Goal: Transaction & Acquisition: Purchase product/service

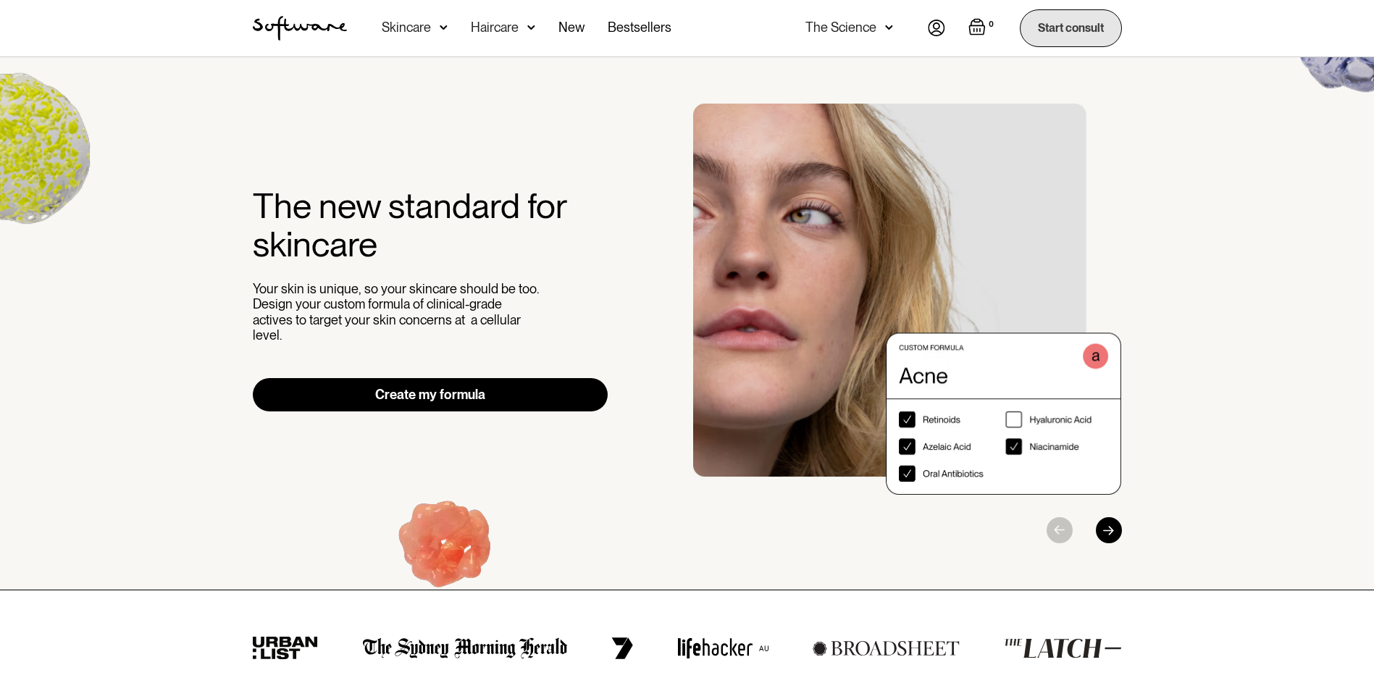
click at [1081, 34] on link "Start consult" at bounding box center [1071, 27] width 102 height 37
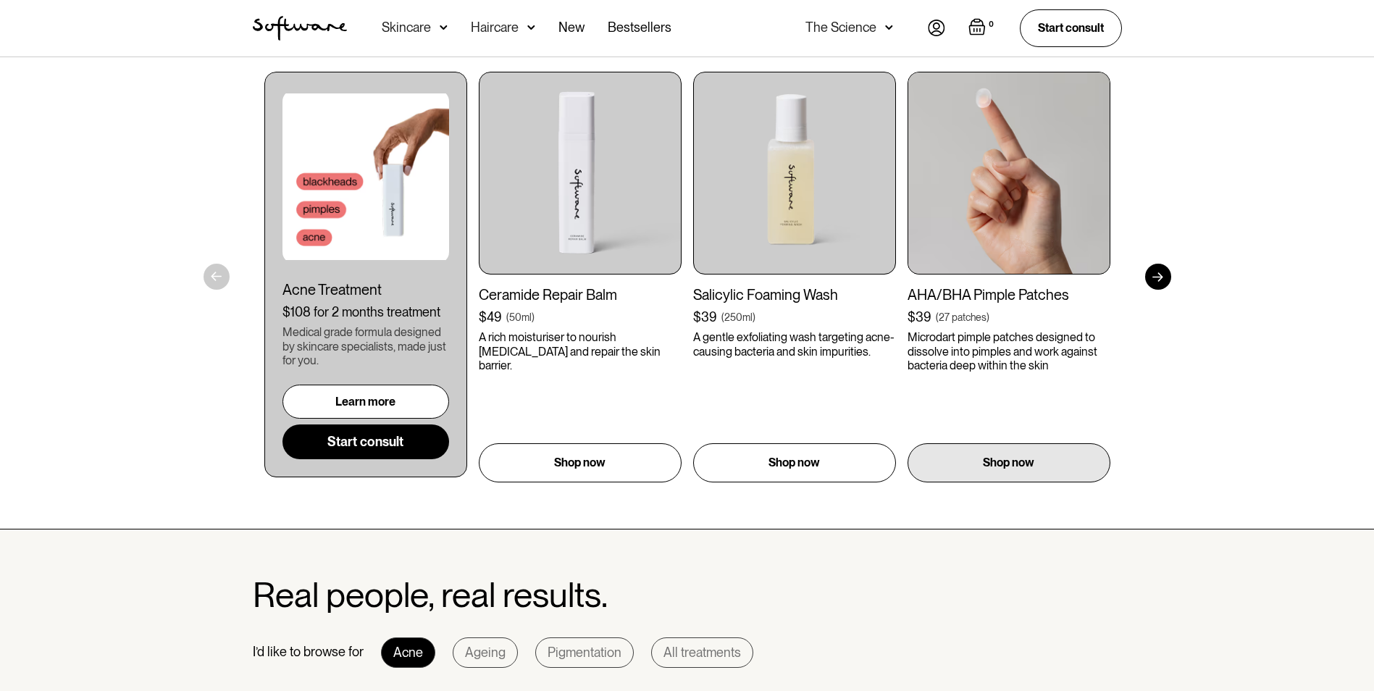
scroll to position [724, 0]
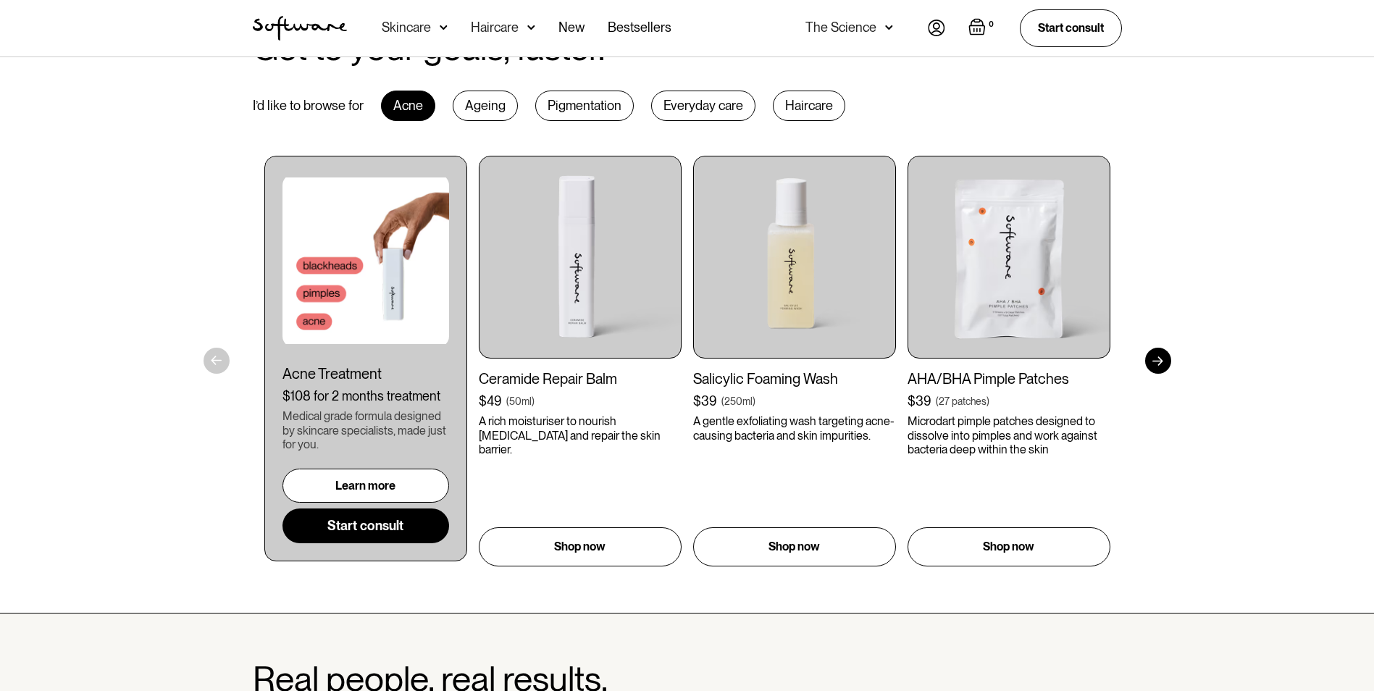
click at [1155, 361] on div at bounding box center [1158, 361] width 26 height 26
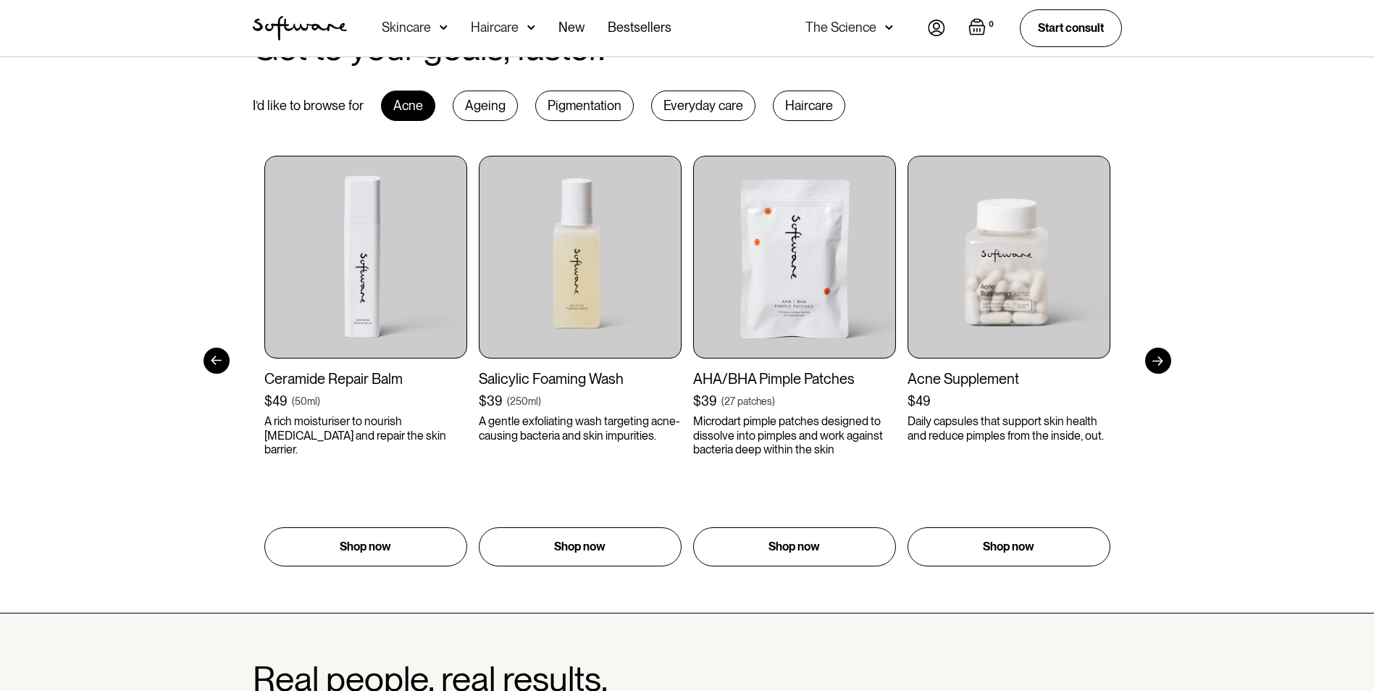
click at [1156, 361] on div at bounding box center [1158, 361] width 26 height 26
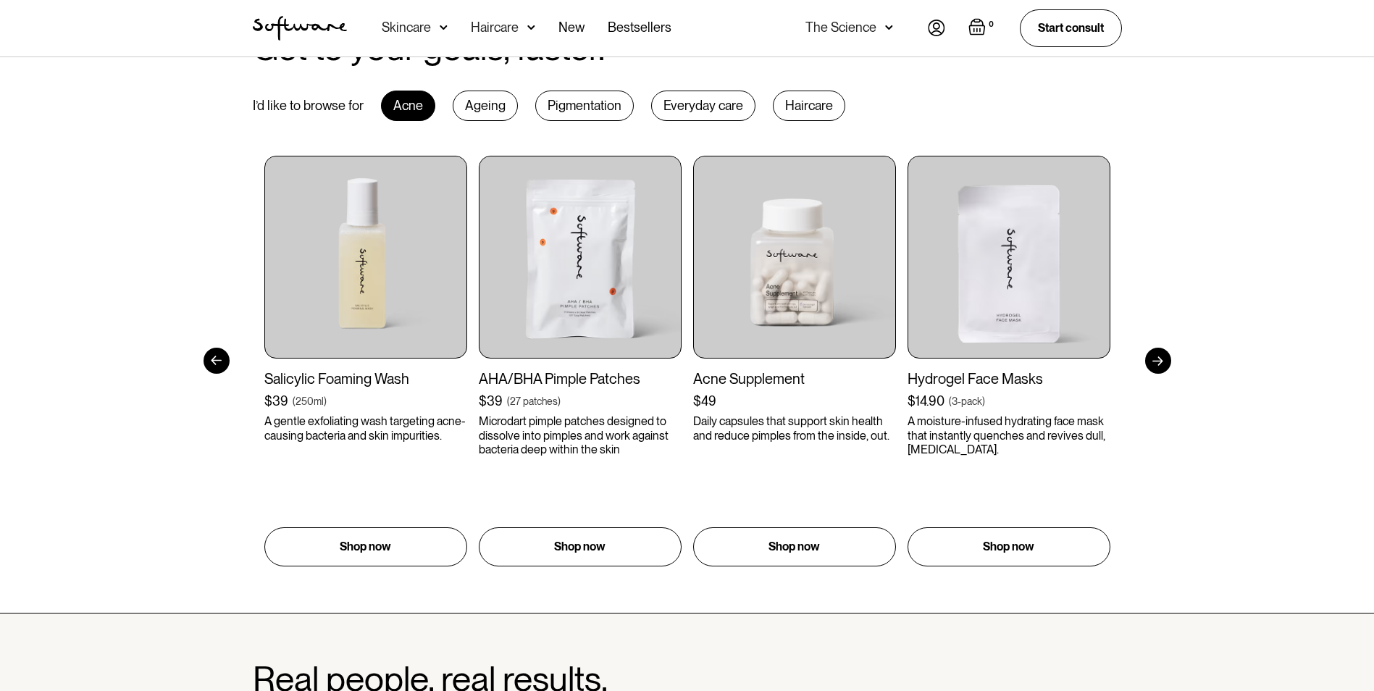
click at [1156, 361] on div at bounding box center [1158, 361] width 26 height 26
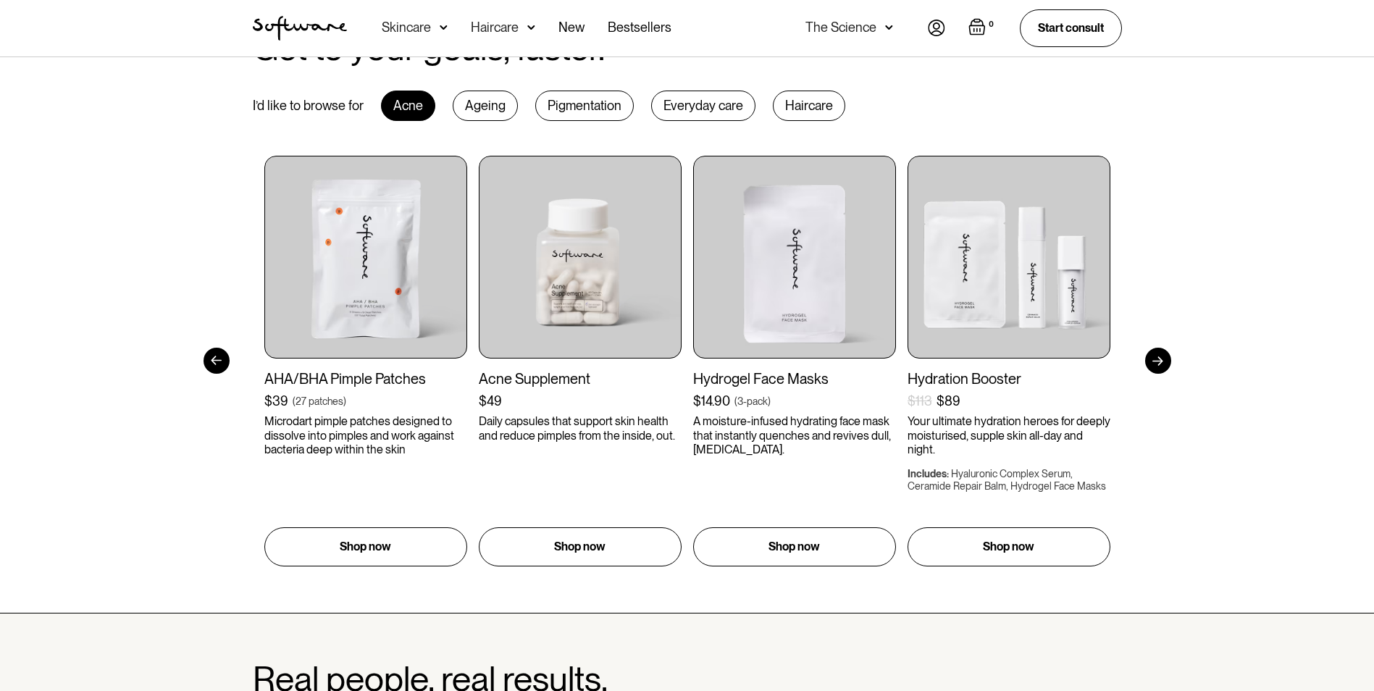
click at [1164, 356] on div at bounding box center [1158, 361] width 26 height 26
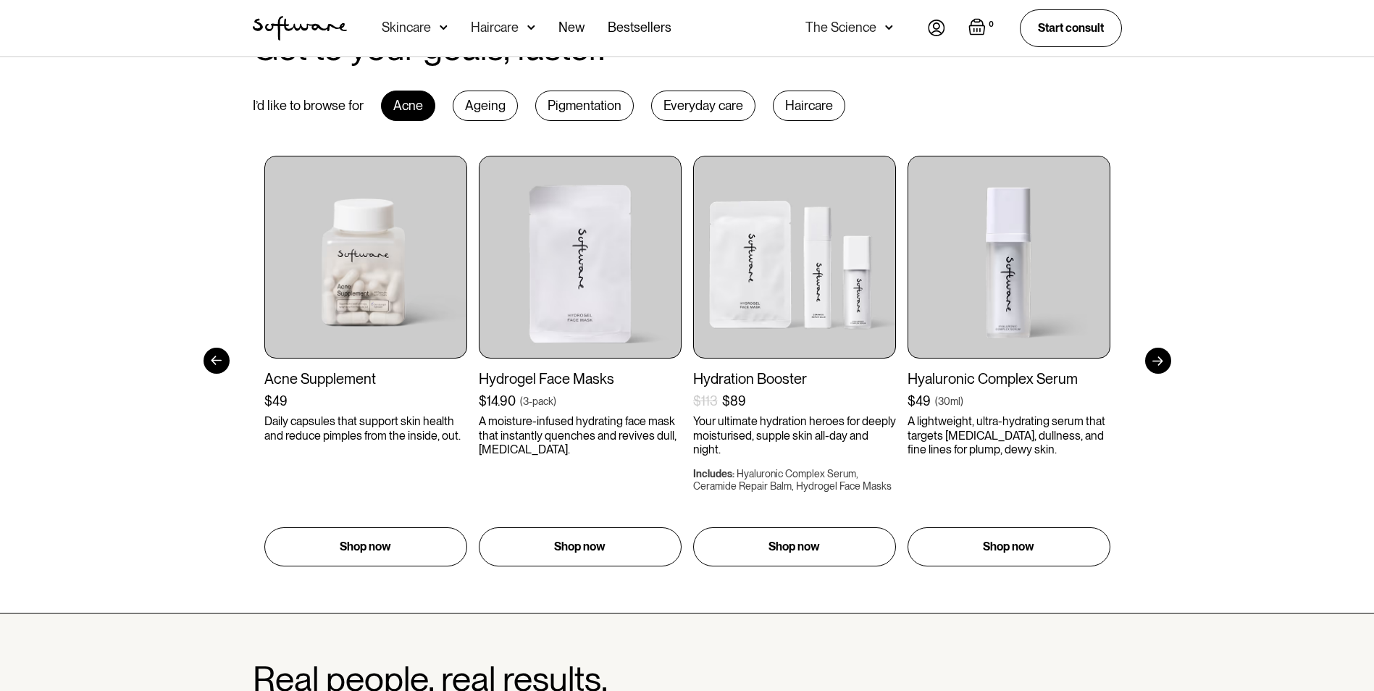
click at [1163, 355] on div at bounding box center [1158, 361] width 26 height 26
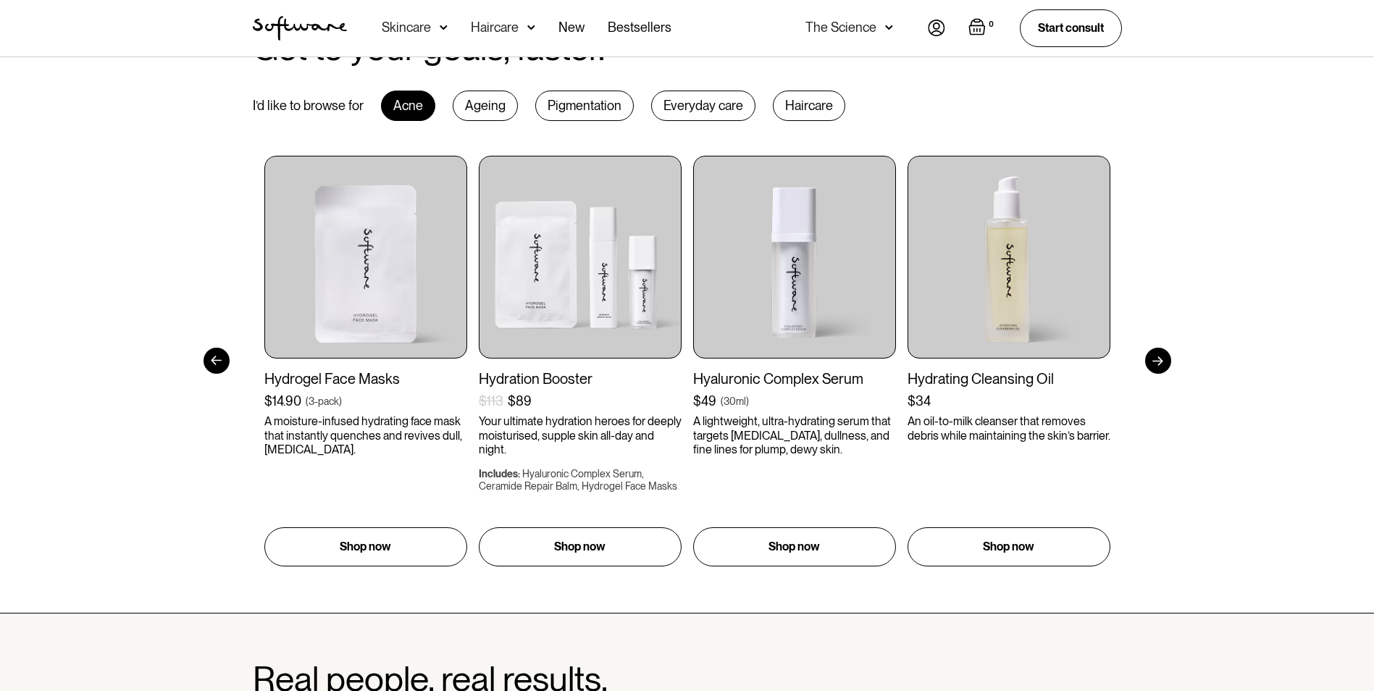
click at [1163, 355] on div at bounding box center [1158, 361] width 26 height 26
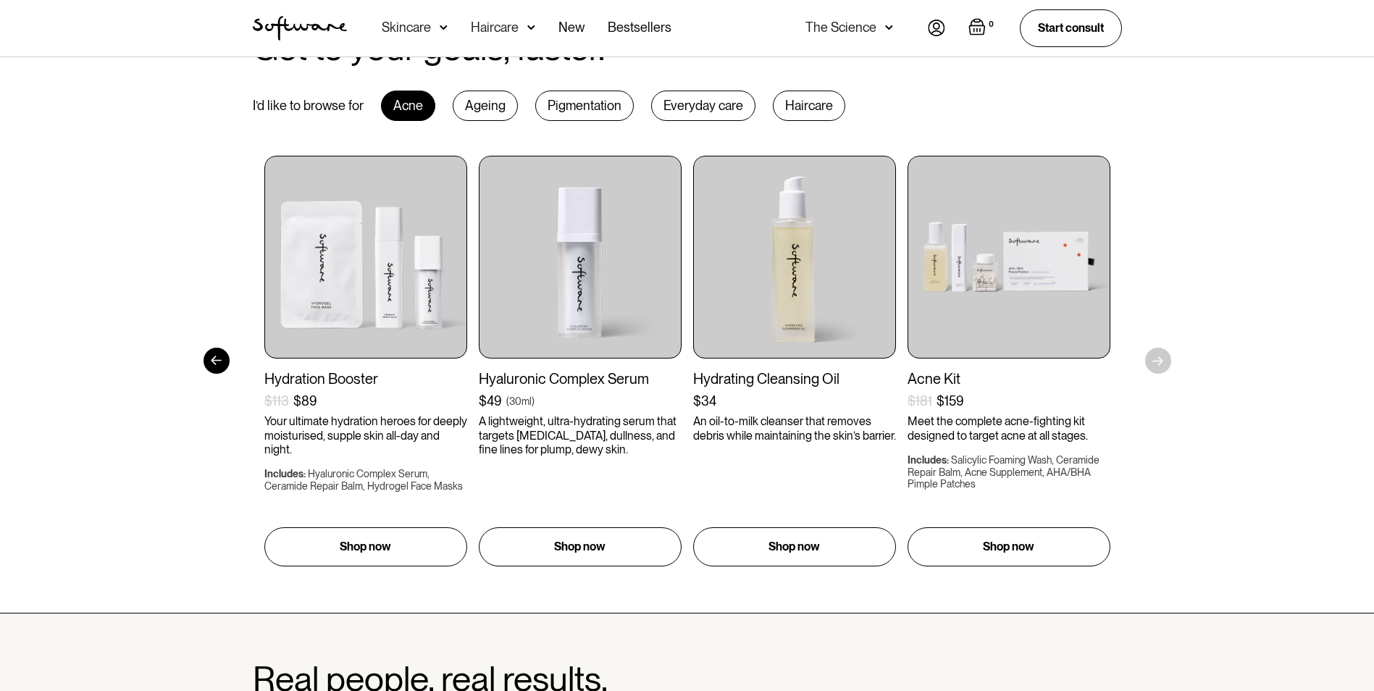
click at [1163, 355] on div "Get to your goals, faster. I’d like to browse for Acne Ageing Pigmentation Ever…" at bounding box center [687, 298] width 1374 height 631
click at [1163, 354] on div "Get to your goals, faster. I’d like to browse for Acne Ageing Pigmentation Ever…" at bounding box center [687, 298] width 1374 height 631
click at [224, 364] on div at bounding box center [217, 361] width 26 height 26
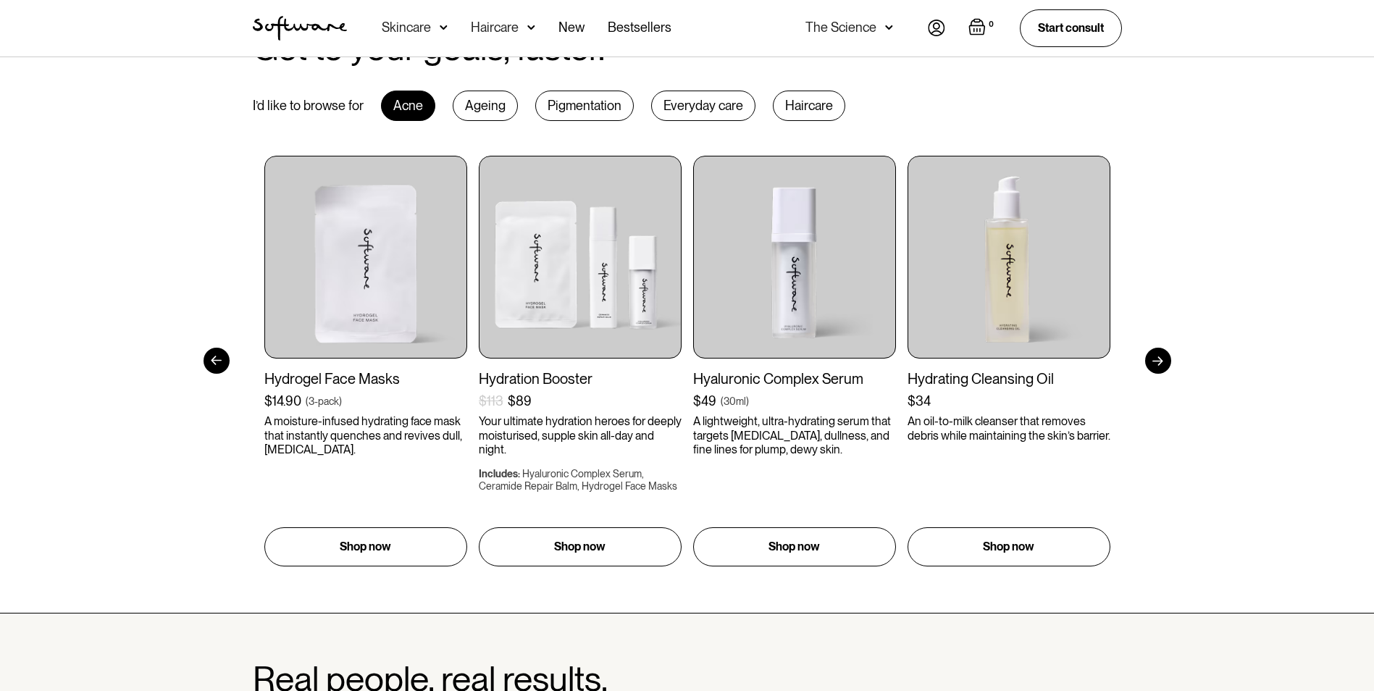
click at [225, 368] on div at bounding box center [217, 361] width 26 height 26
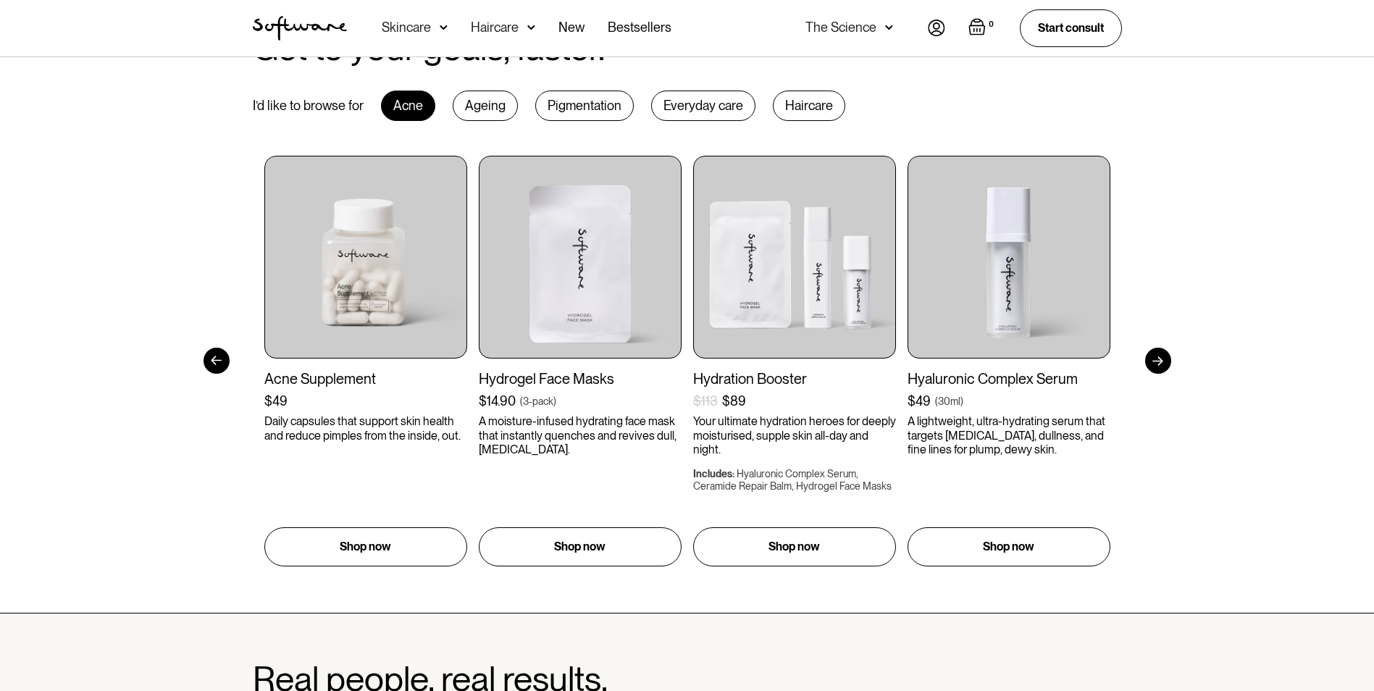
click at [225, 368] on div at bounding box center [217, 361] width 26 height 26
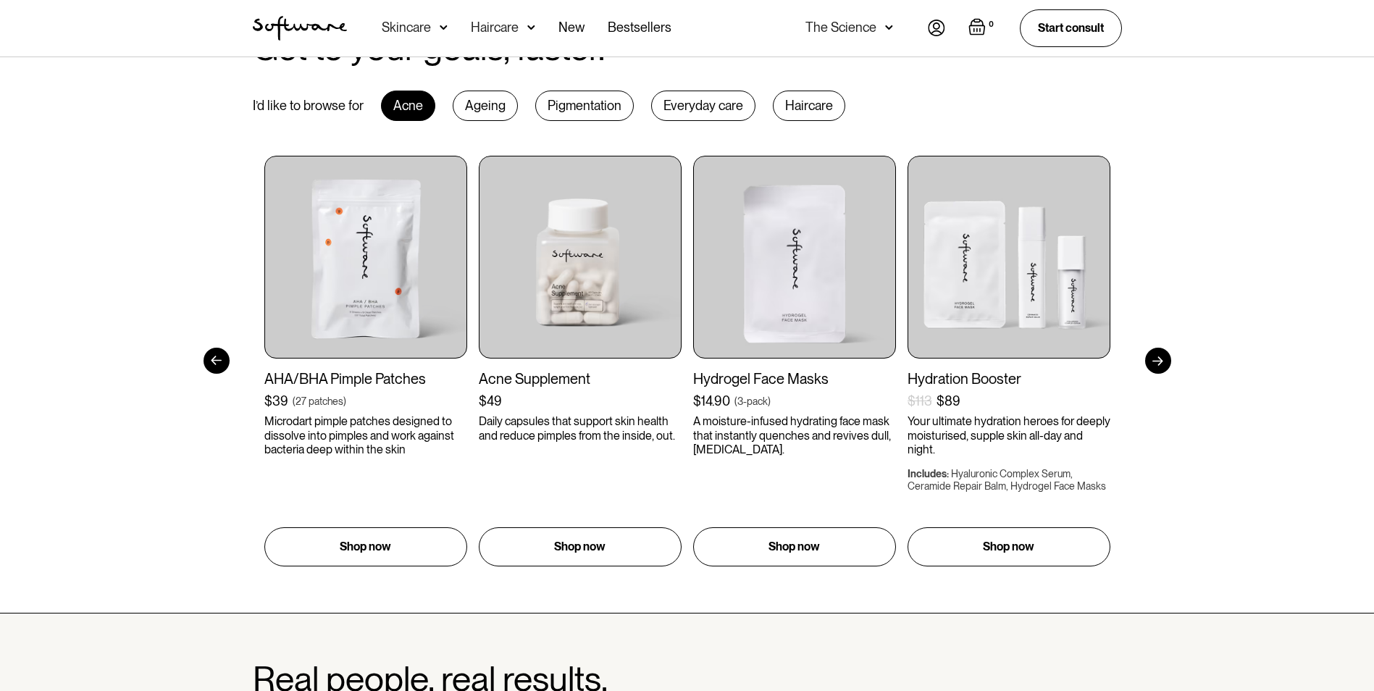
click at [224, 368] on div at bounding box center [217, 361] width 26 height 26
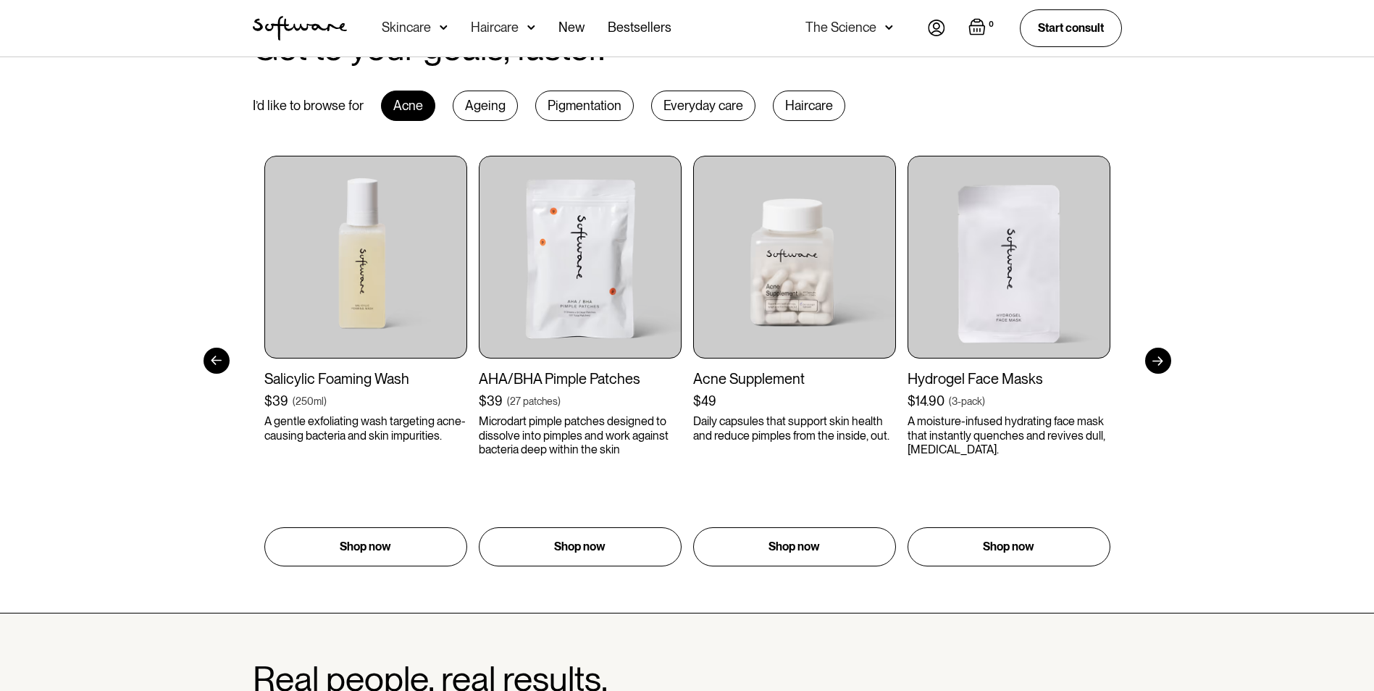
click at [1155, 362] on div at bounding box center [1158, 361] width 26 height 26
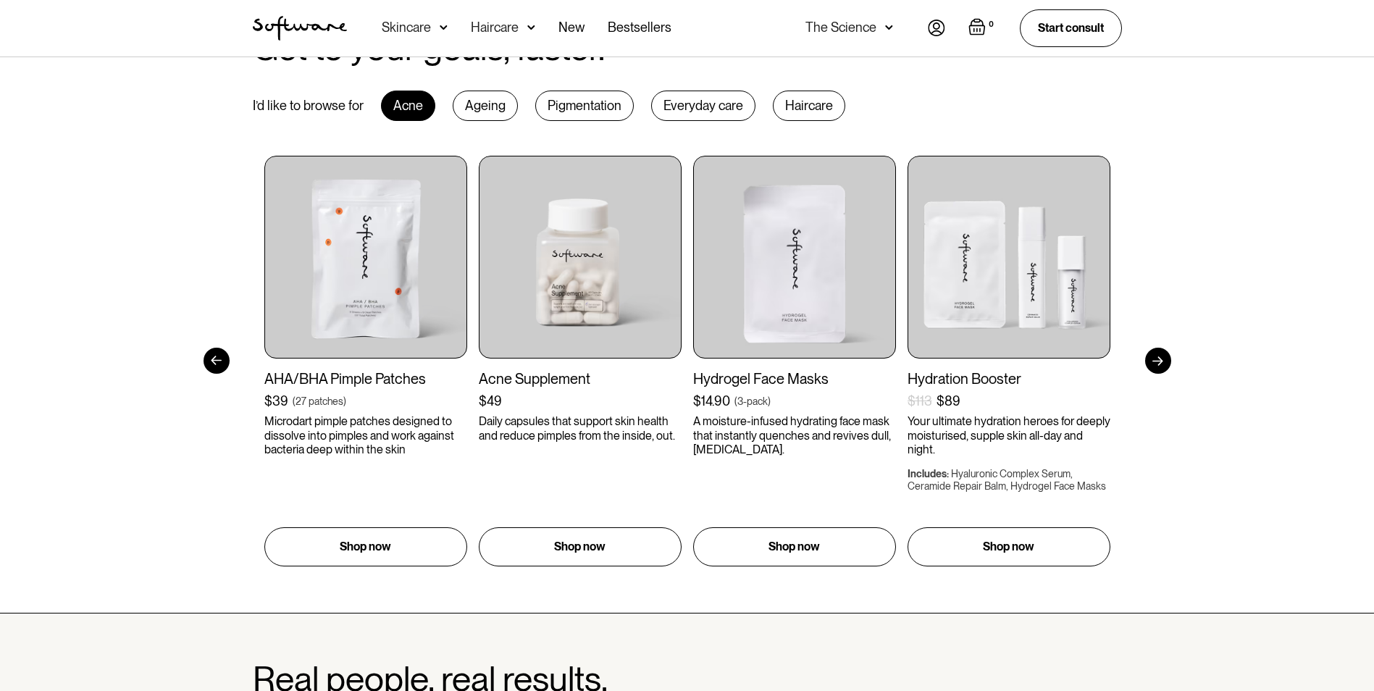
click at [212, 357] on div at bounding box center [217, 361] width 26 height 26
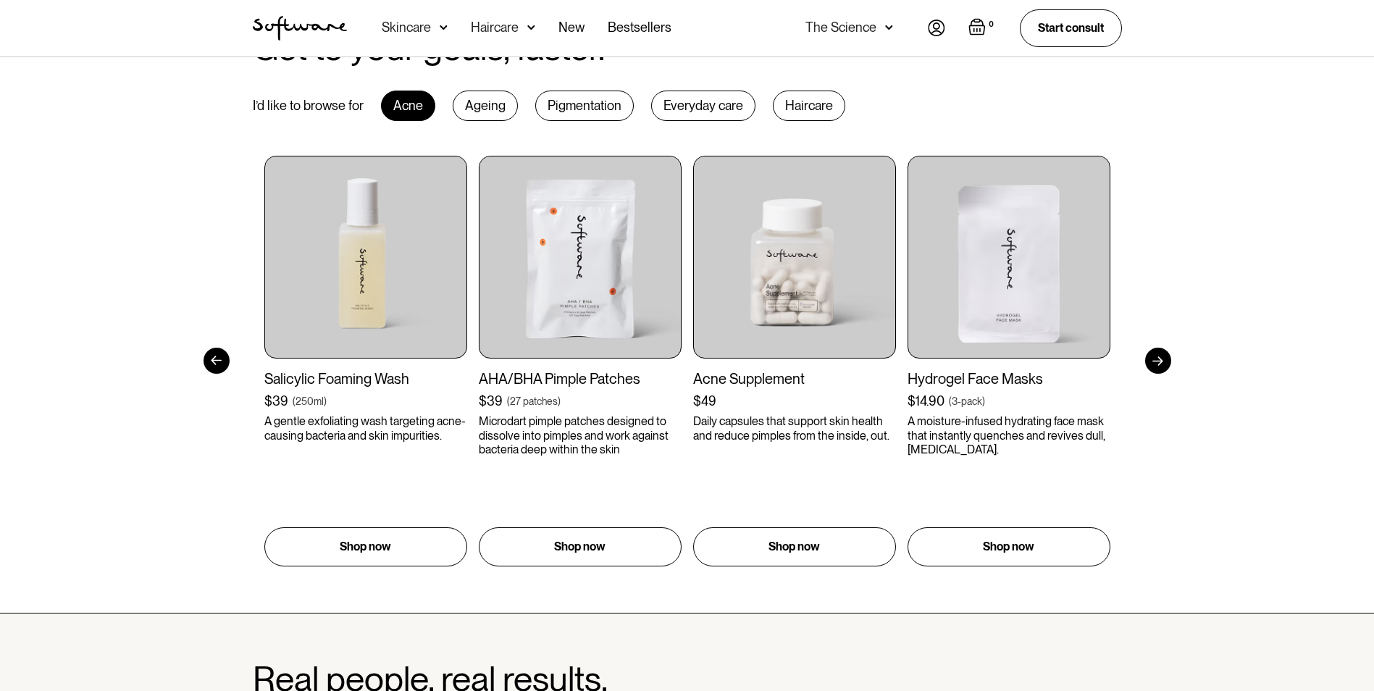
click at [210, 357] on div at bounding box center [217, 361] width 26 height 26
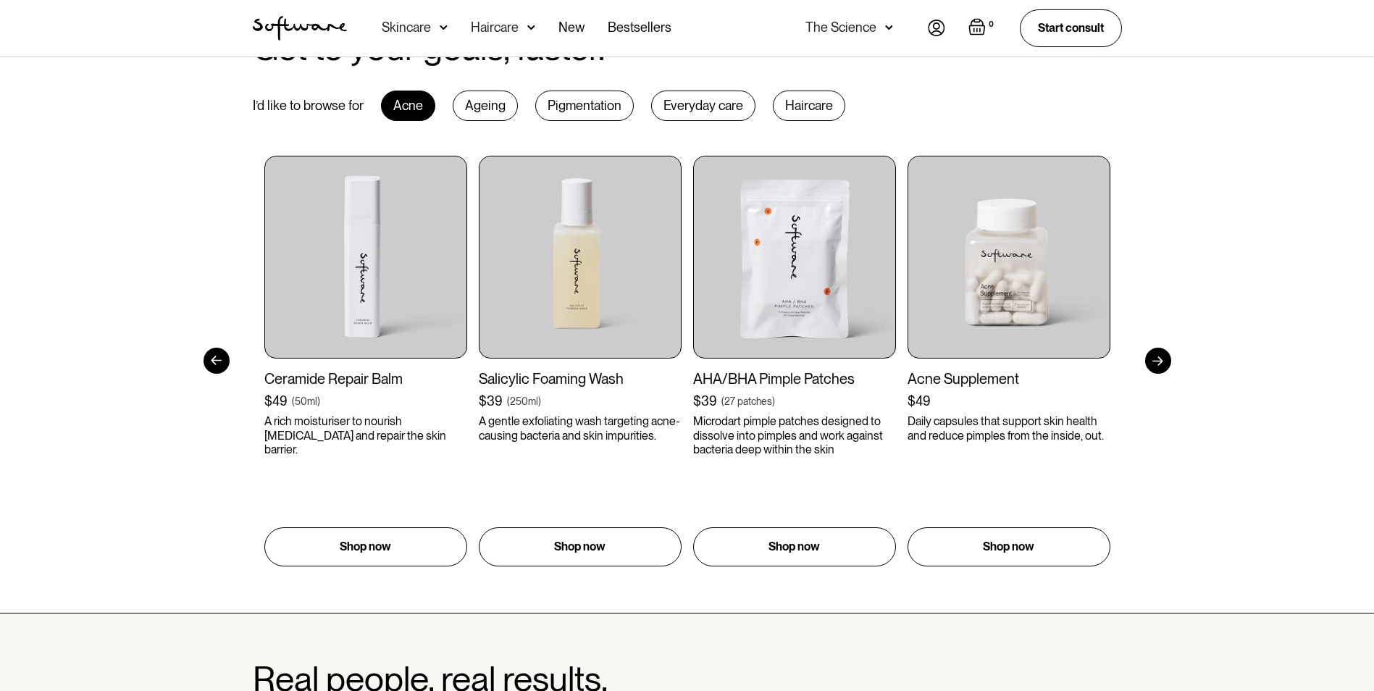
click at [211, 360] on div at bounding box center [217, 361] width 26 height 26
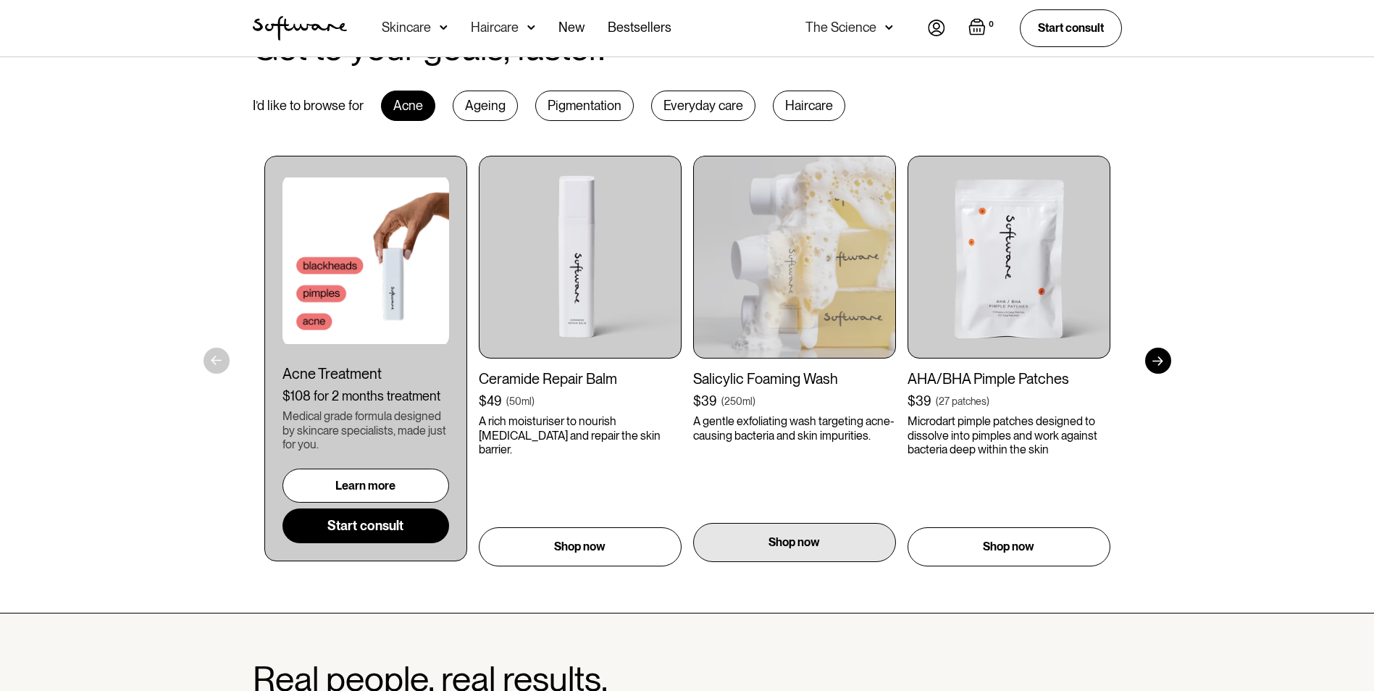
click at [760, 545] on div "Shop now" at bounding box center [794, 542] width 203 height 39
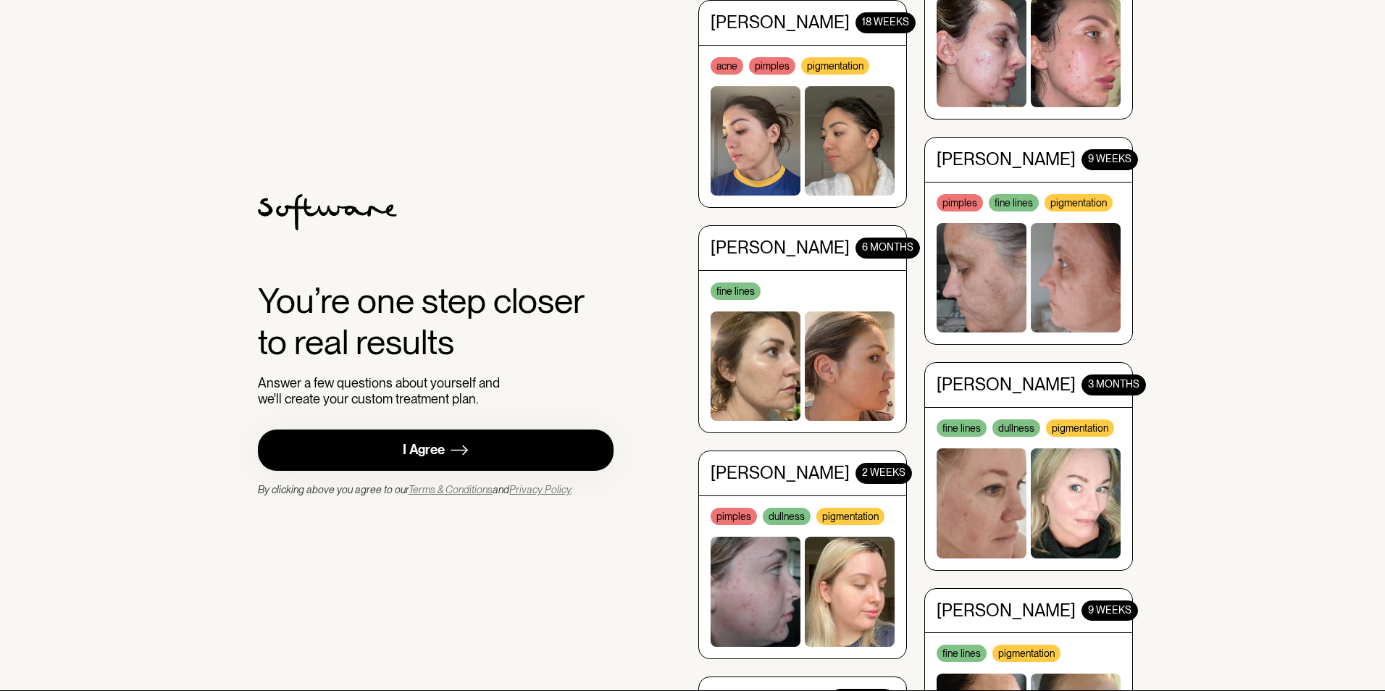
click at [472, 446] on link "I Agree" at bounding box center [436, 450] width 356 height 41
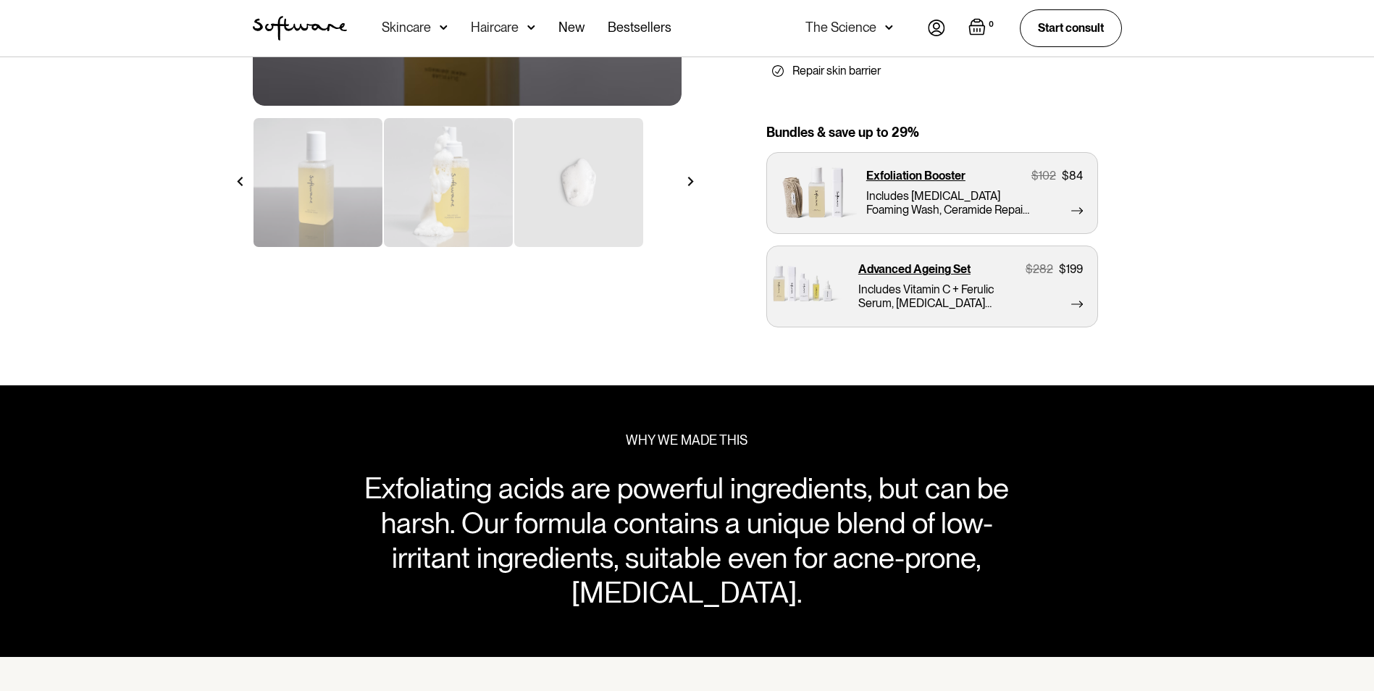
scroll to position [435, 0]
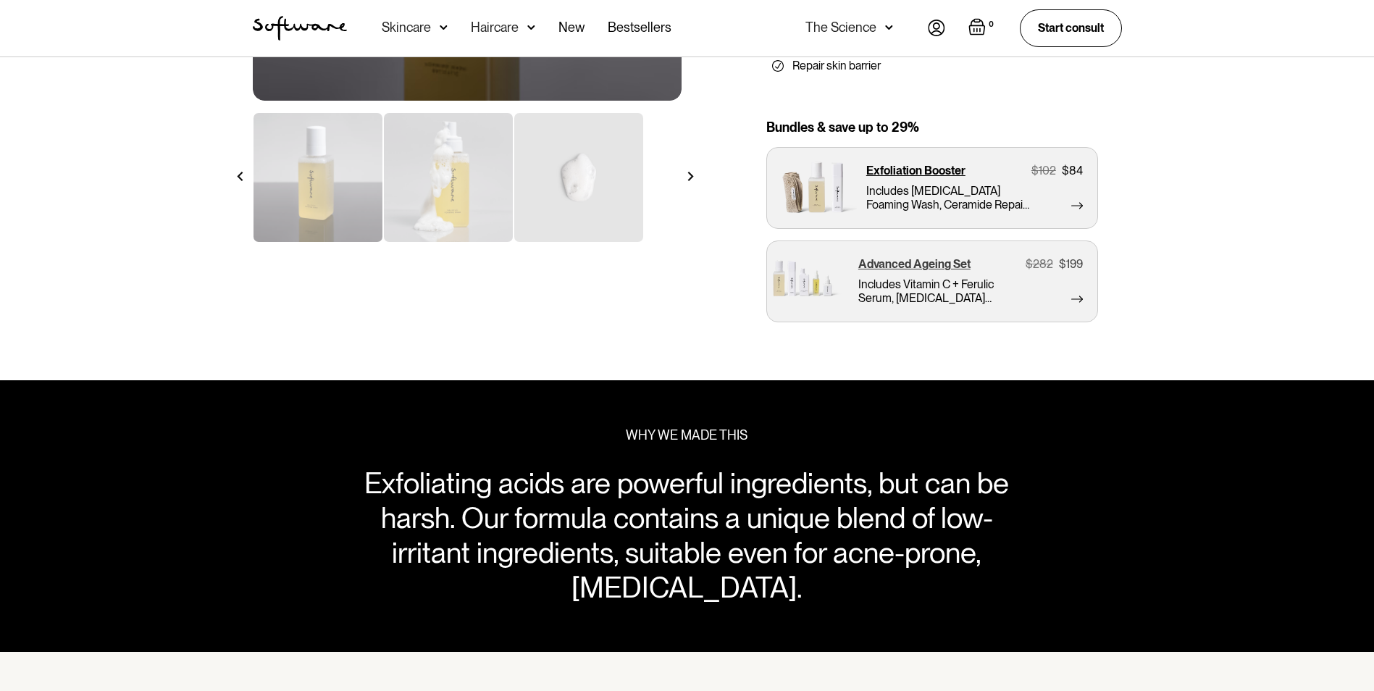
click at [953, 270] on p "Advanced Ageing Set" at bounding box center [914, 264] width 112 height 14
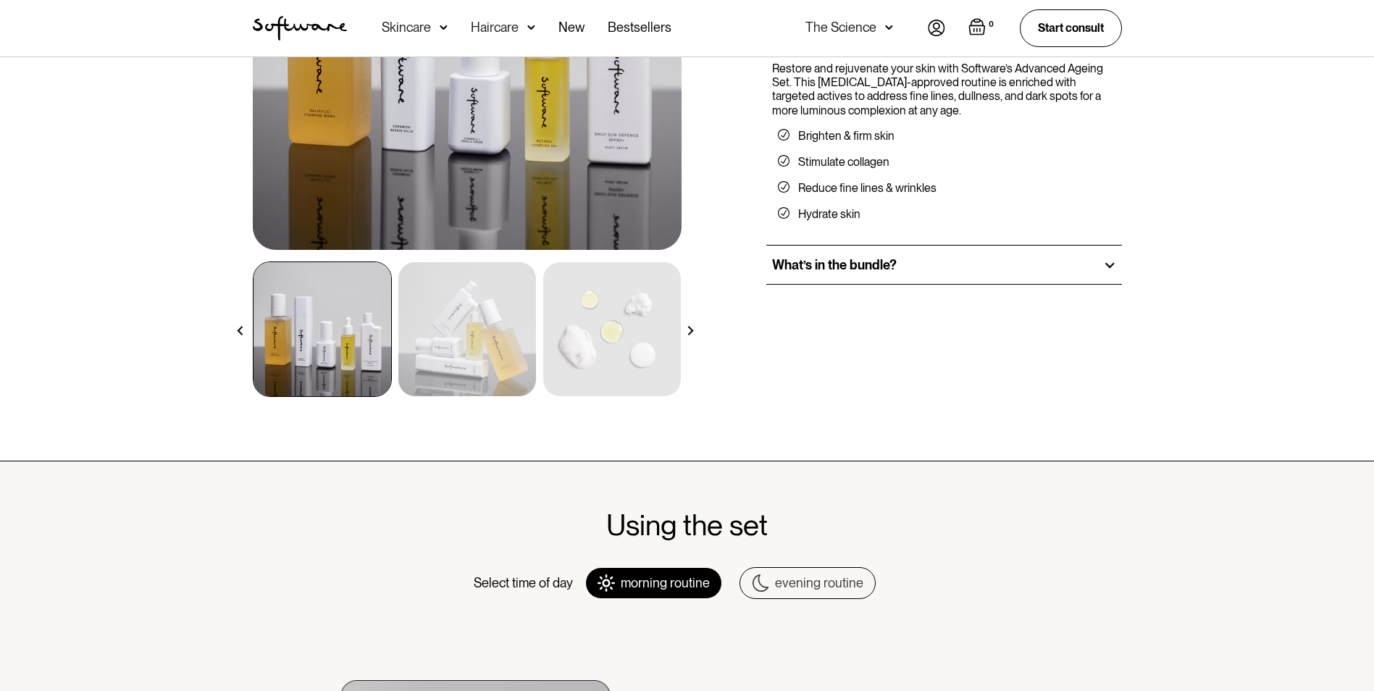
scroll to position [290, 0]
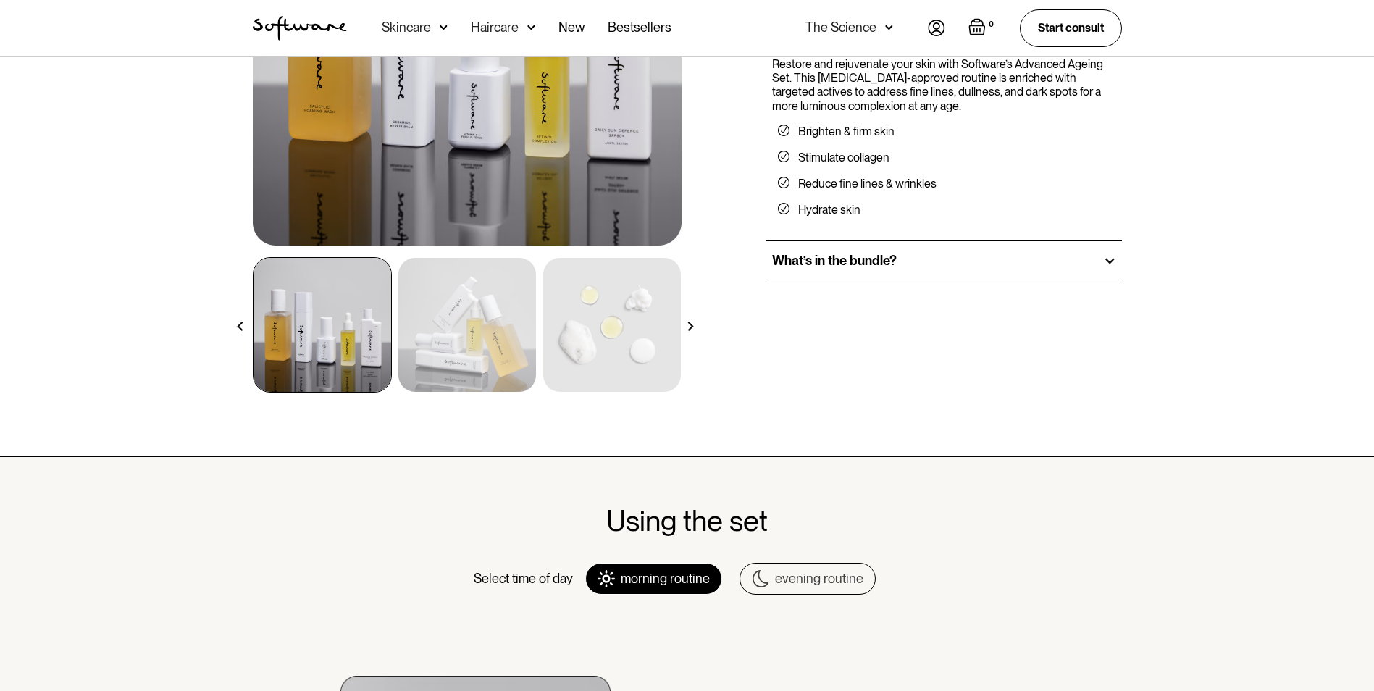
click at [1111, 269] on div "What’s in the bundle?" at bounding box center [944, 260] width 356 height 39
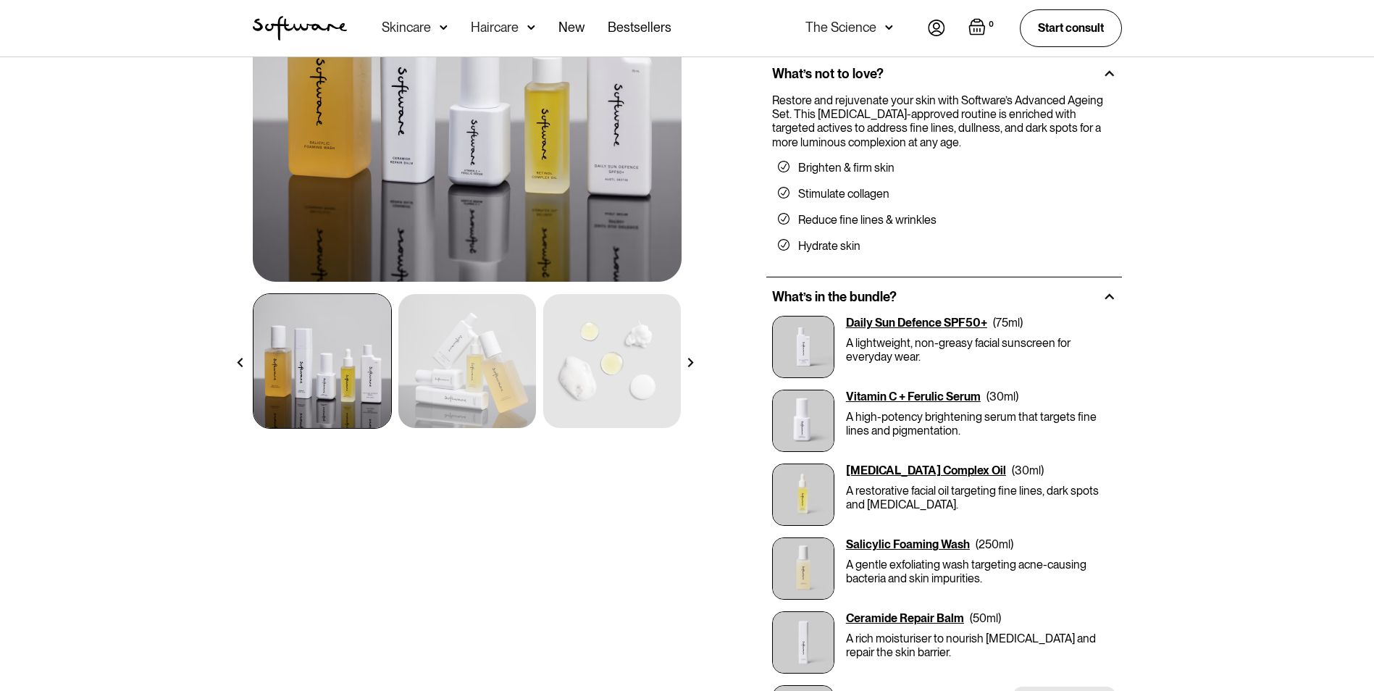
scroll to position [217, 0]
